Goal: Task Accomplishment & Management: Use online tool/utility

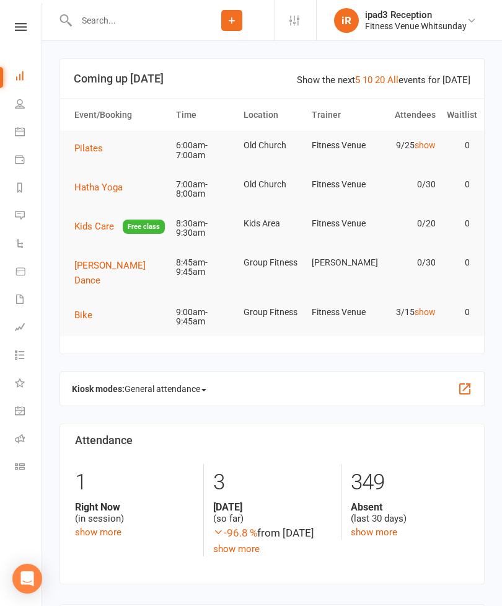
click at [22, 128] on icon at bounding box center [20, 132] width 10 height 10
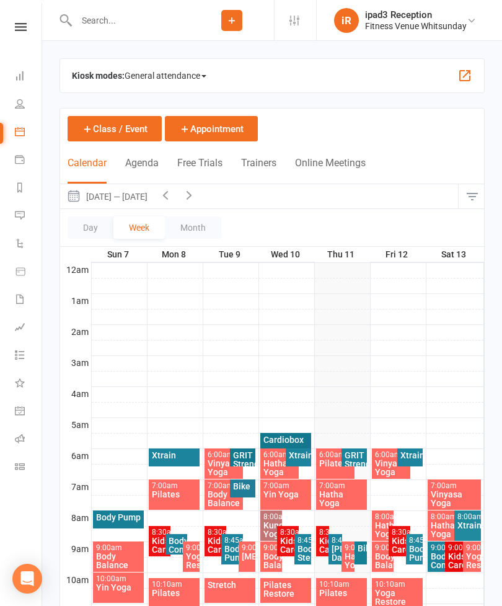
click at [172, 74] on span "General attendance" at bounding box center [166, 76] width 82 height 20
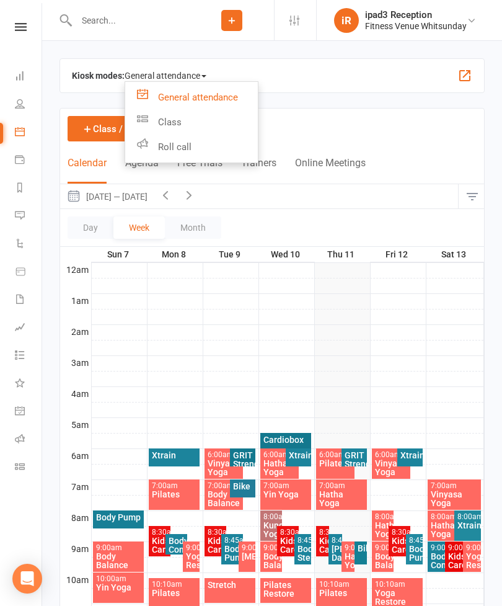
click at [174, 122] on link "Class" at bounding box center [191, 122] width 133 height 25
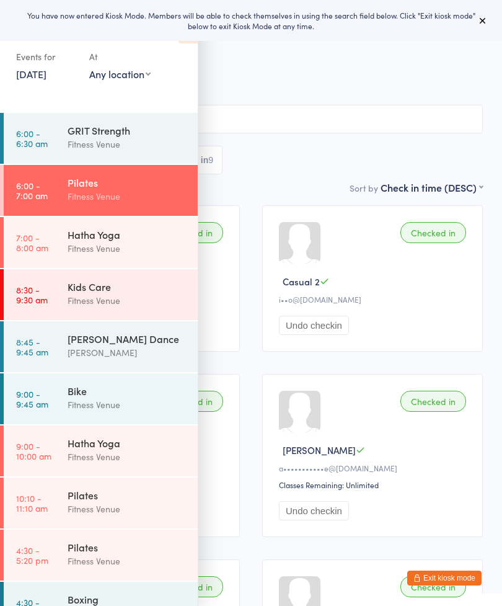
click at [132, 133] on div "GRIT Strength" at bounding box center [128, 130] width 120 height 14
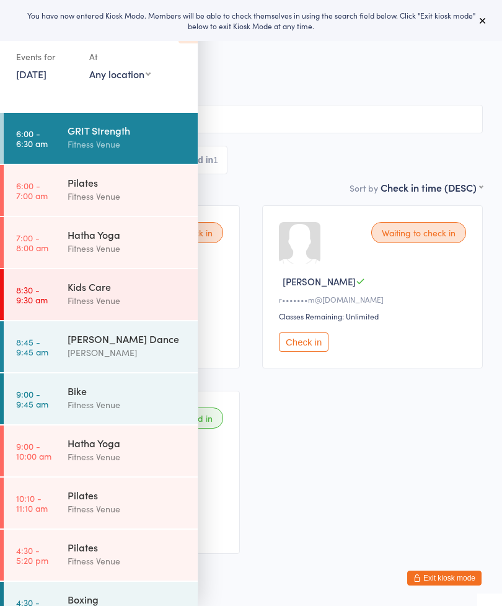
click at [489, 16] on button at bounding box center [483, 20] width 15 height 15
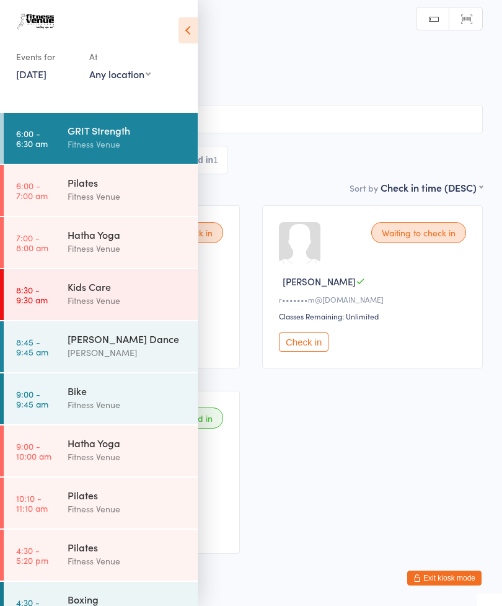
click at [193, 30] on icon at bounding box center [188, 30] width 19 height 26
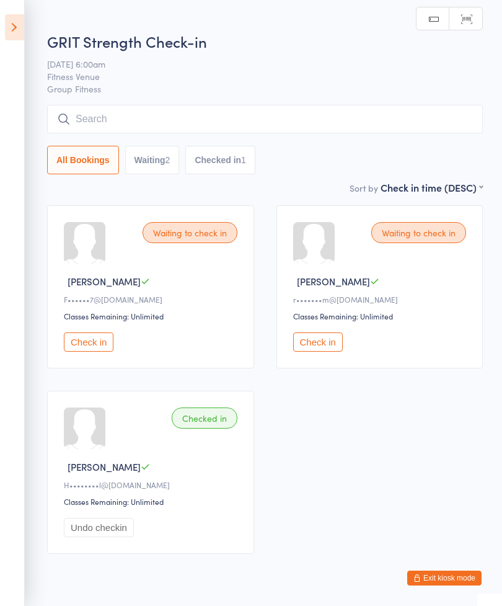
click at [96, 342] on button "Check in" at bounding box center [89, 342] width 50 height 19
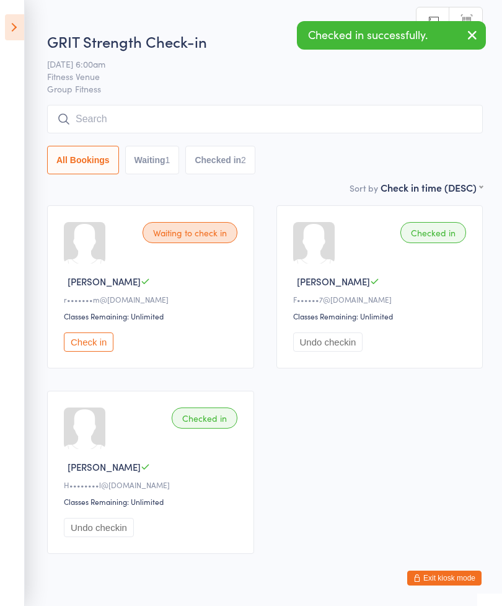
click at [100, 345] on button "Check in" at bounding box center [89, 342] width 50 height 19
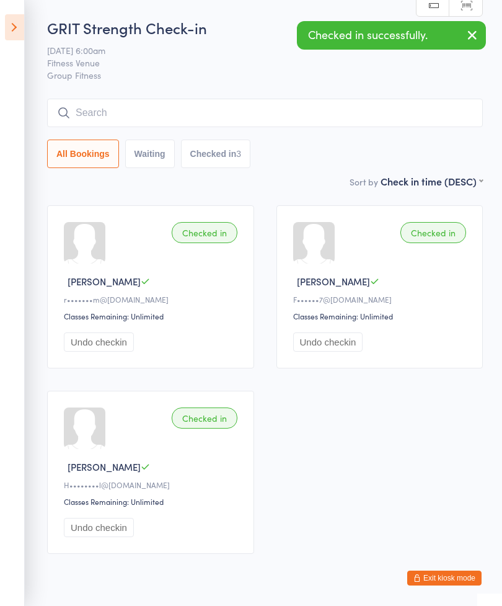
click at [185, 114] on input "search" at bounding box center [265, 113] width 436 height 29
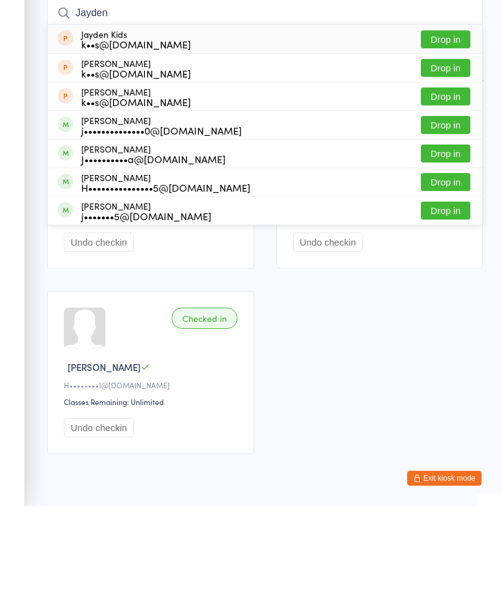
type input "Jayden"
click at [447, 216] on button "Drop in" at bounding box center [446, 225] width 50 height 18
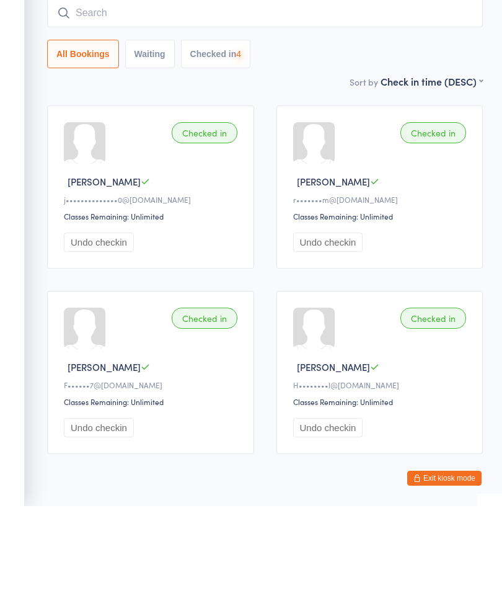
click at [249, 99] on input "search" at bounding box center [265, 113] width 436 height 29
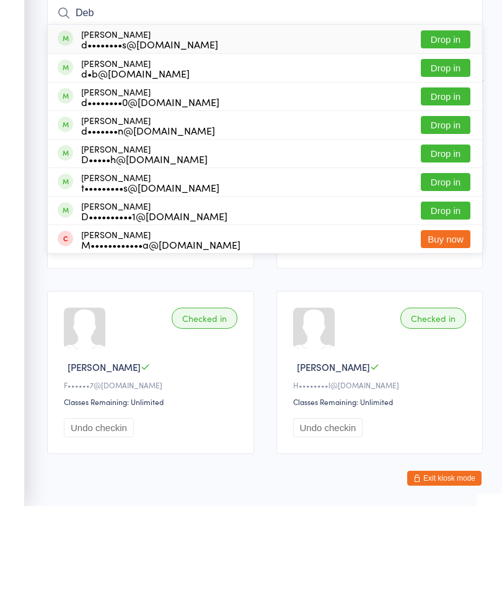
type input "Deb"
click at [448, 216] on button "Drop in" at bounding box center [446, 225] width 50 height 18
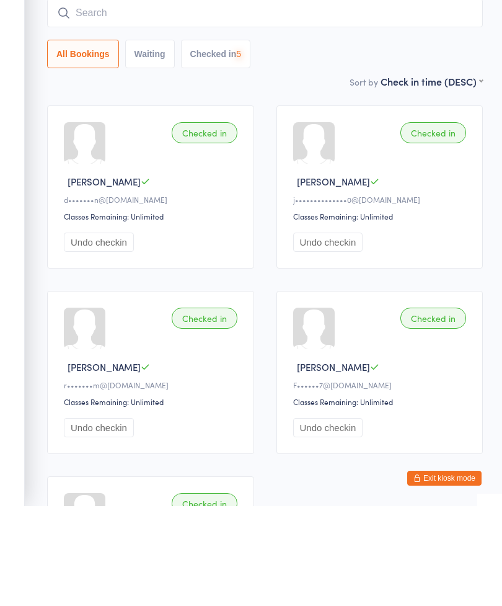
click at [228, 99] on input "search" at bounding box center [265, 113] width 436 height 29
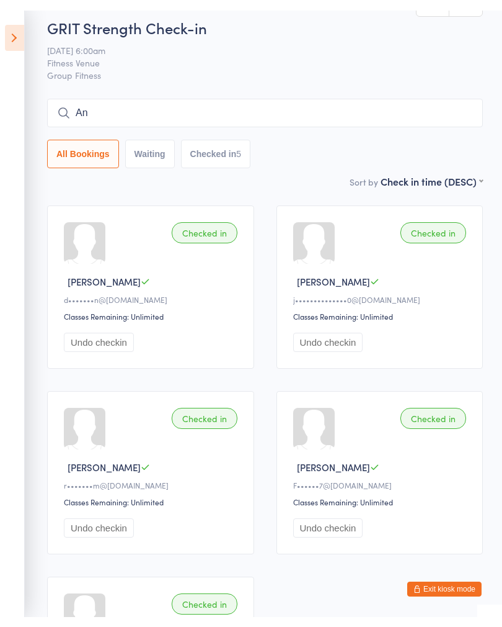
scroll to position [11, 0]
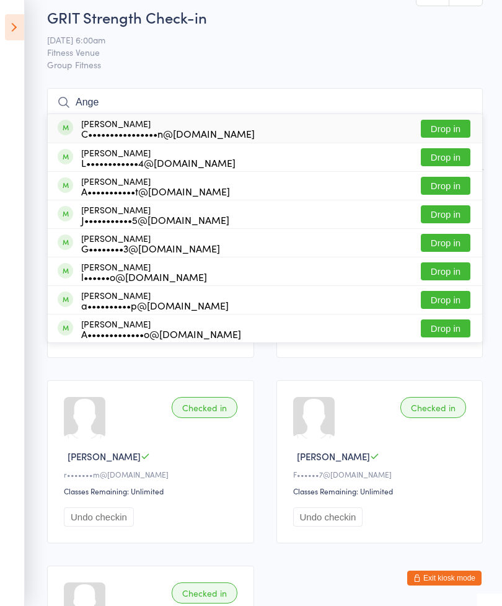
type input "Ange"
click at [449, 187] on button "Drop in" at bounding box center [446, 186] width 50 height 18
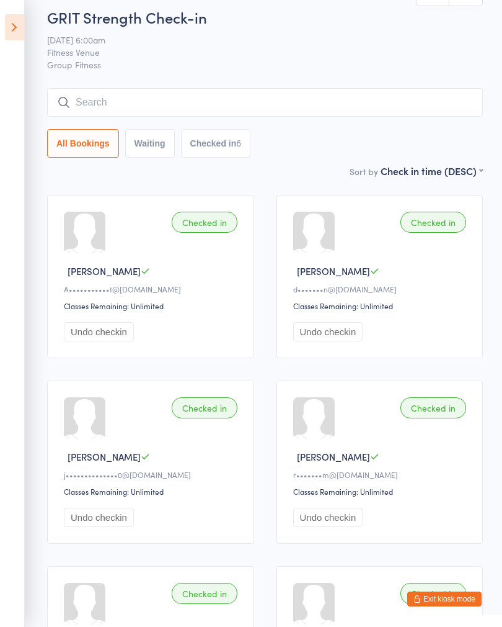
click at [501, 605] on footer "Exit kiosk mode" at bounding box center [490, 620] width 25 height 12
